Goal: Transaction & Acquisition: Purchase product/service

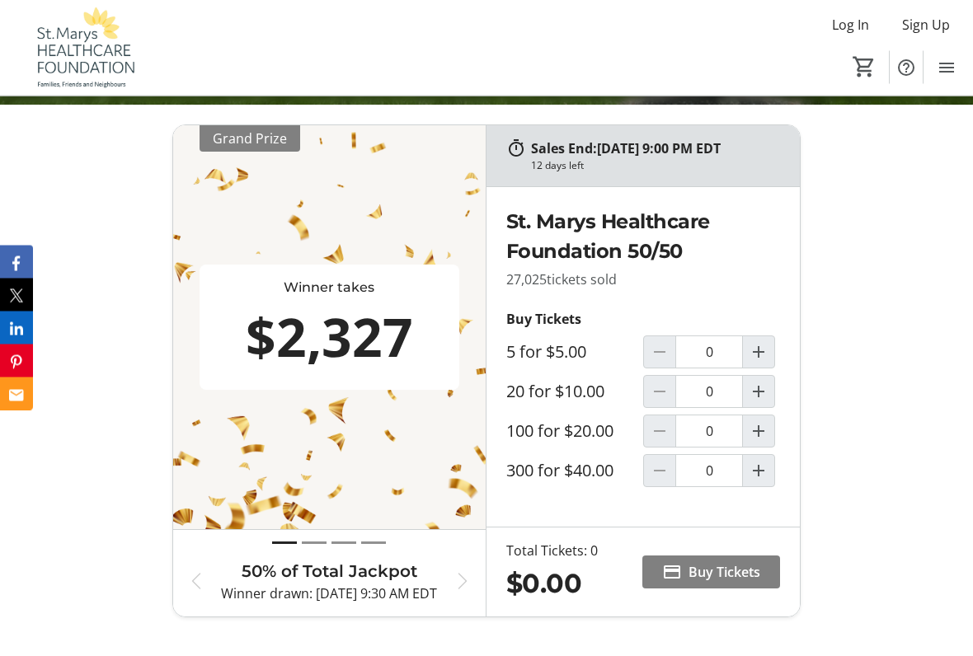
scroll to position [638, 0]
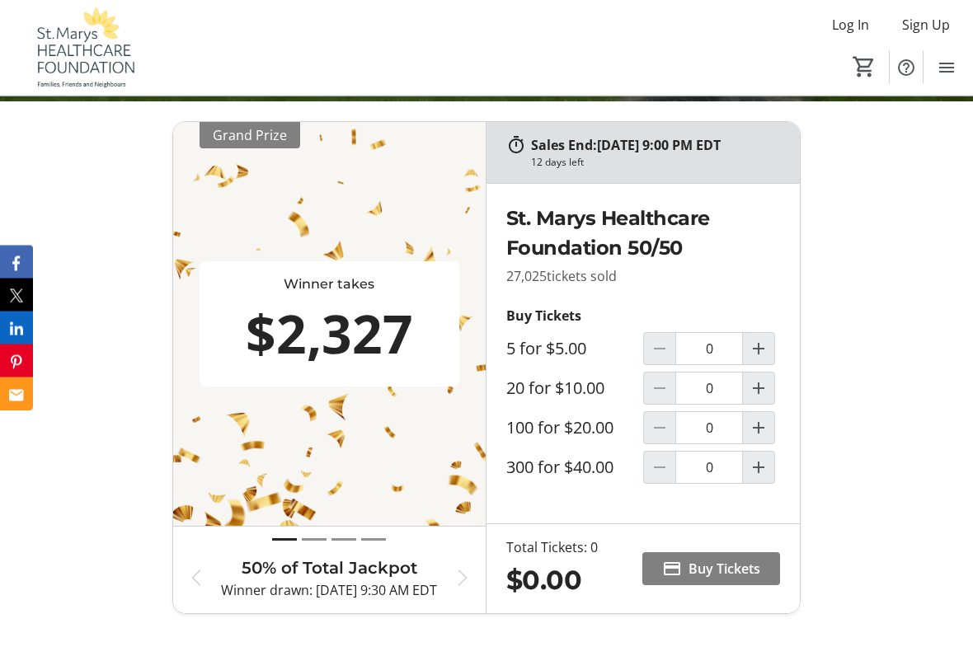
click at [759, 386] on mat-icon "Increment by one" at bounding box center [759, 389] width 20 height 20
type input "1"
click at [718, 564] on span "Buy Tickets" at bounding box center [725, 569] width 72 height 20
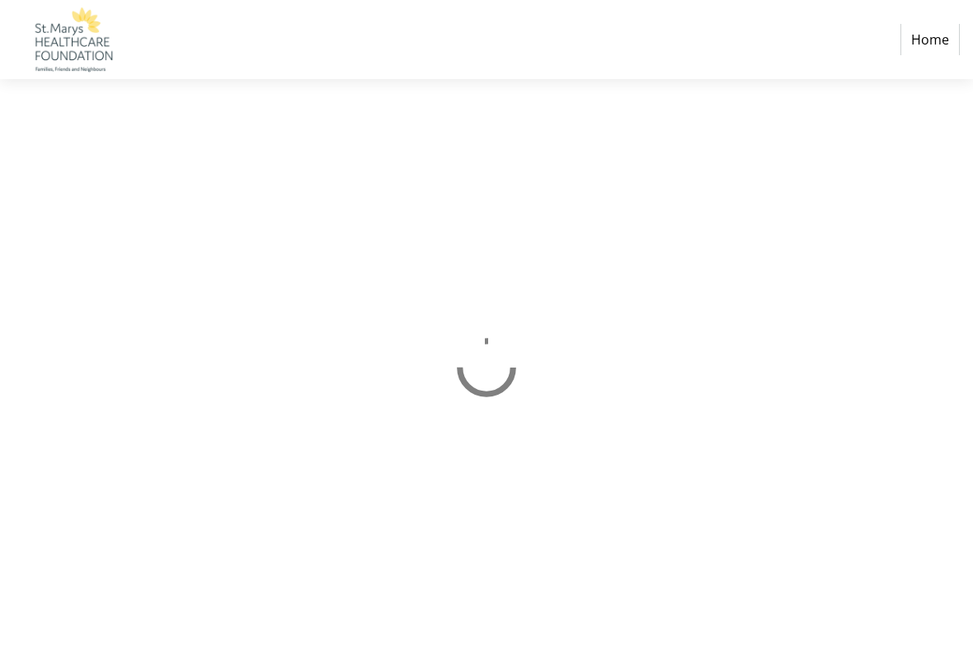
select select "CA"
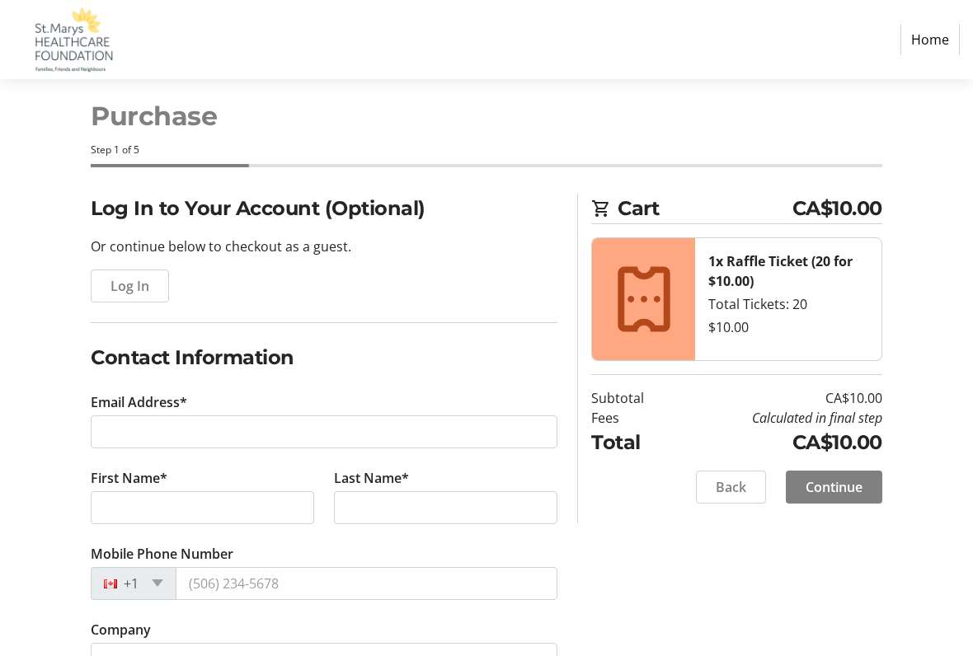
scroll to position [23, 0]
click at [122, 280] on span "Log In" at bounding box center [130, 285] width 39 height 20
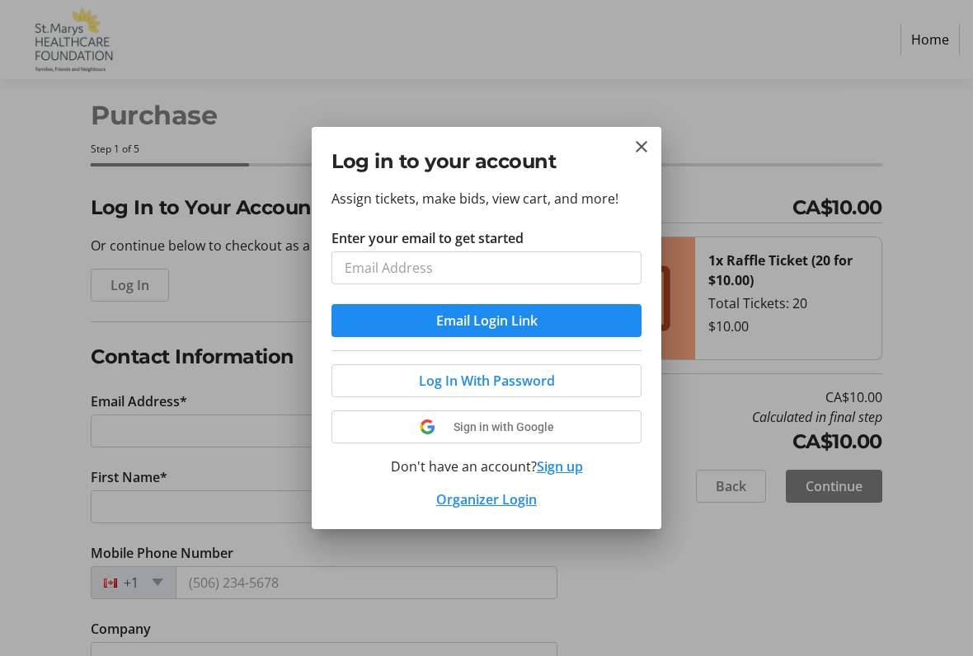
click at [624, 144] on div "Log in to your account" at bounding box center [487, 158] width 350 height 62
